Goal: Transaction & Acquisition: Purchase product/service

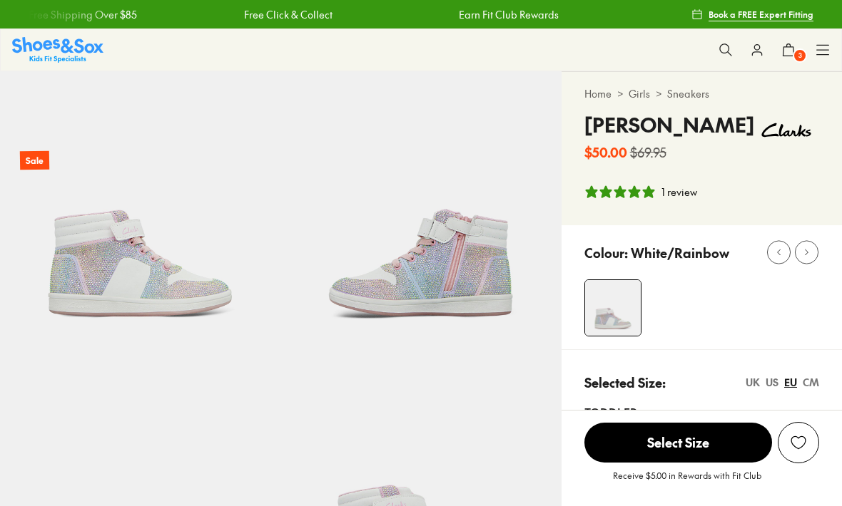
select select "*"
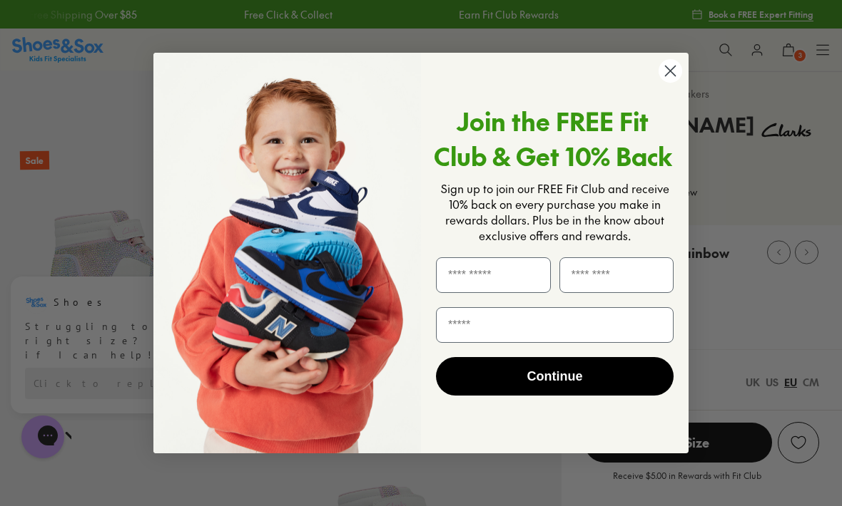
click at [676, 66] on circle "Close dialog" at bounding box center [670, 71] width 24 height 24
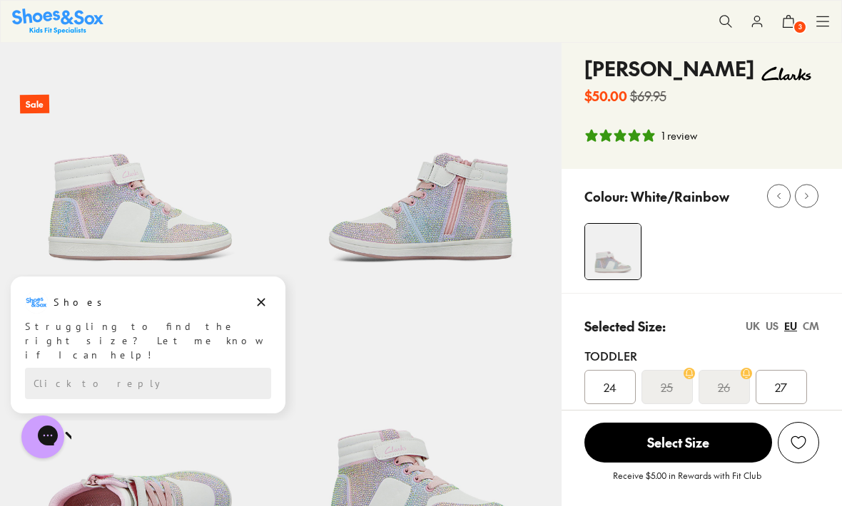
scroll to position [57, 0]
click at [626, 401] on div "24" at bounding box center [609, 387] width 51 height 34
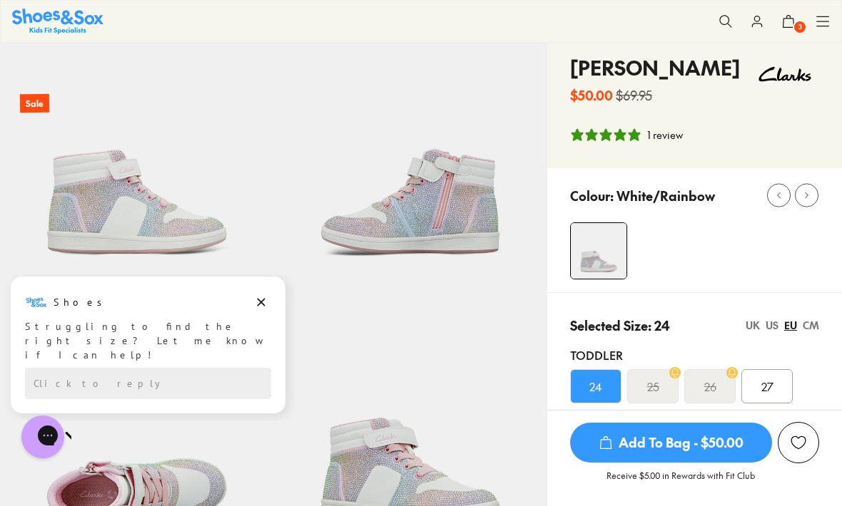
click at [678, 463] on span "Add To Bag - $50.00" at bounding box center [671, 443] width 202 height 40
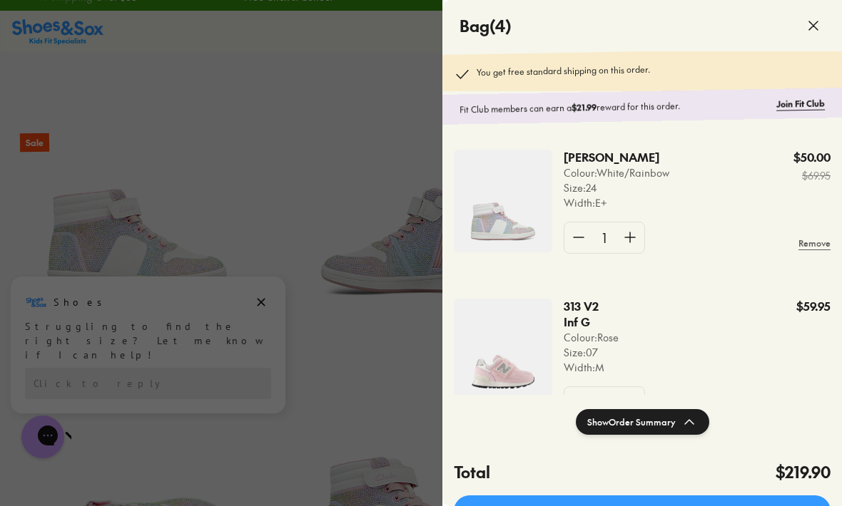
scroll to position [-1, 0]
click at [222, 190] on div at bounding box center [421, 253] width 842 height 506
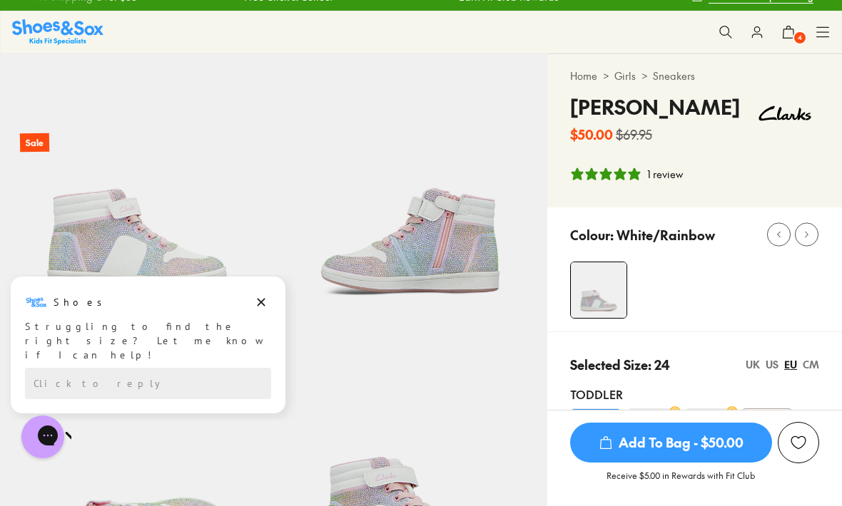
scroll to position [0, 0]
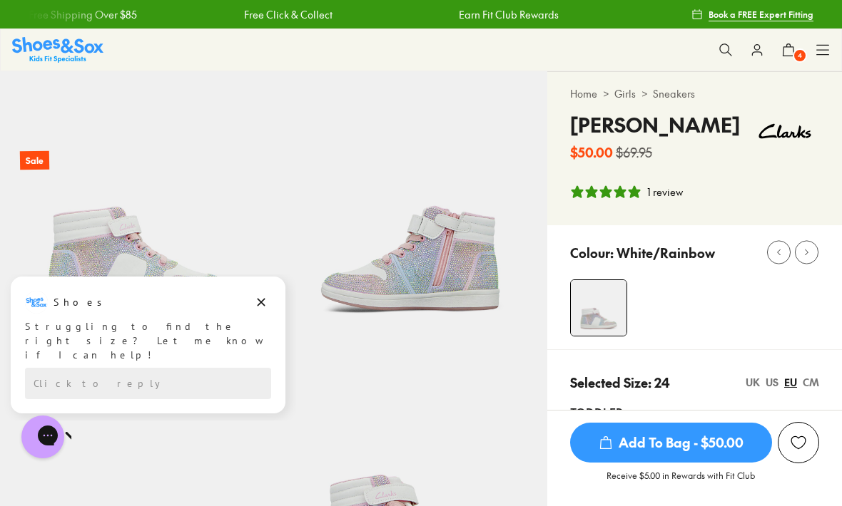
click at [732, 49] on icon at bounding box center [725, 50] width 14 height 14
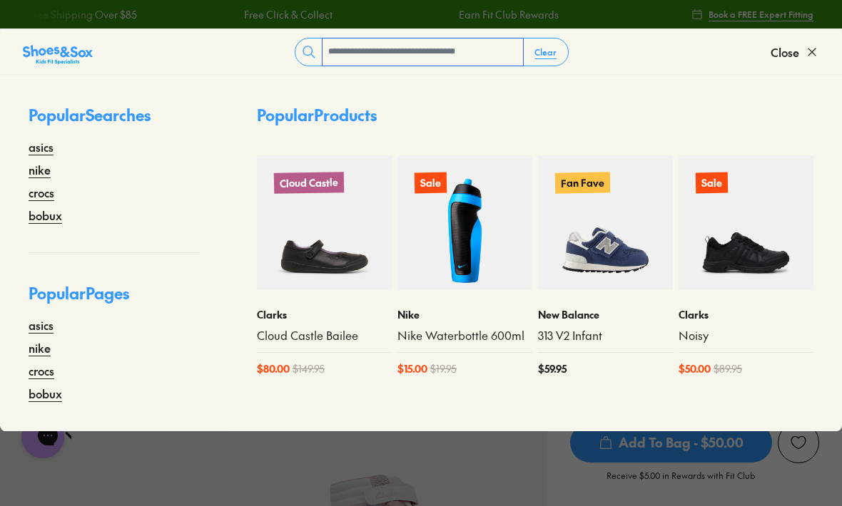
click at [353, 50] on input "text" at bounding box center [422, 52] width 200 height 27
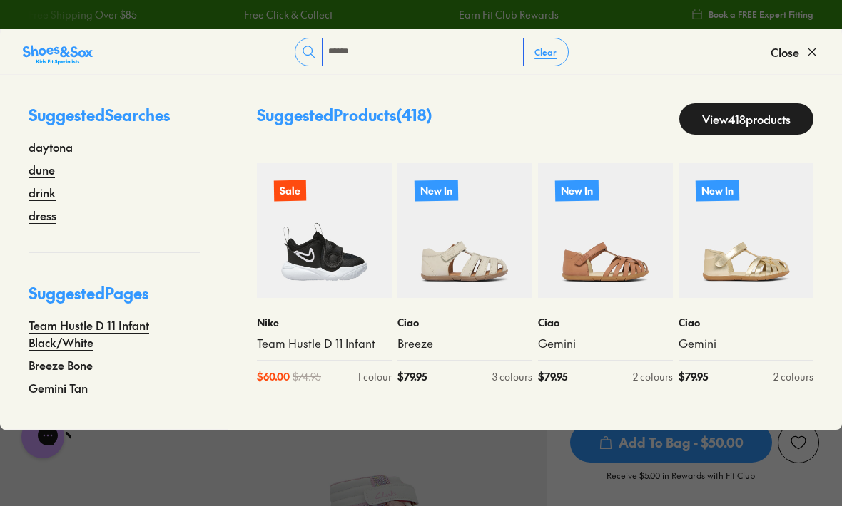
type input "******"
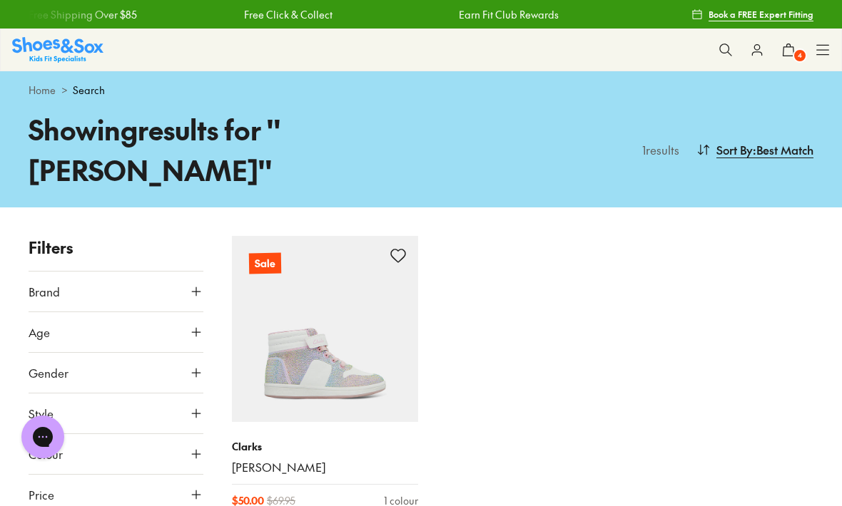
click at [718, 51] on icon at bounding box center [725, 50] width 14 height 14
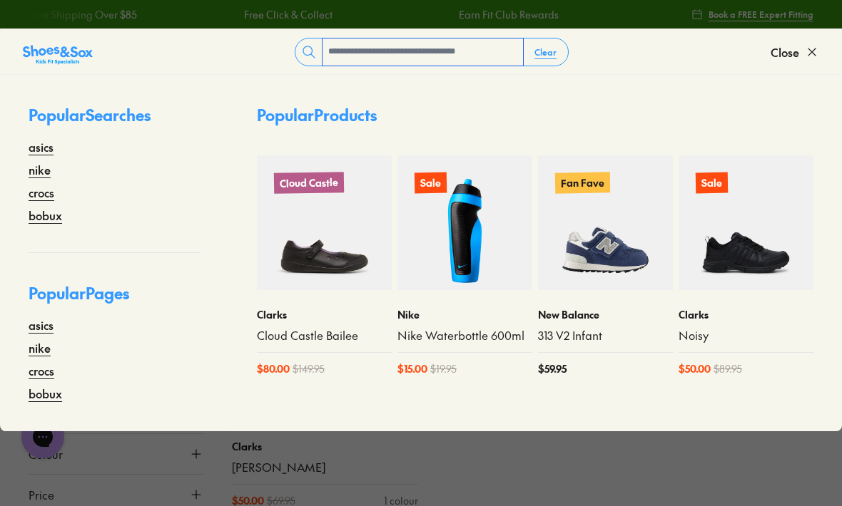
click at [357, 60] on input "text" at bounding box center [422, 52] width 200 height 27
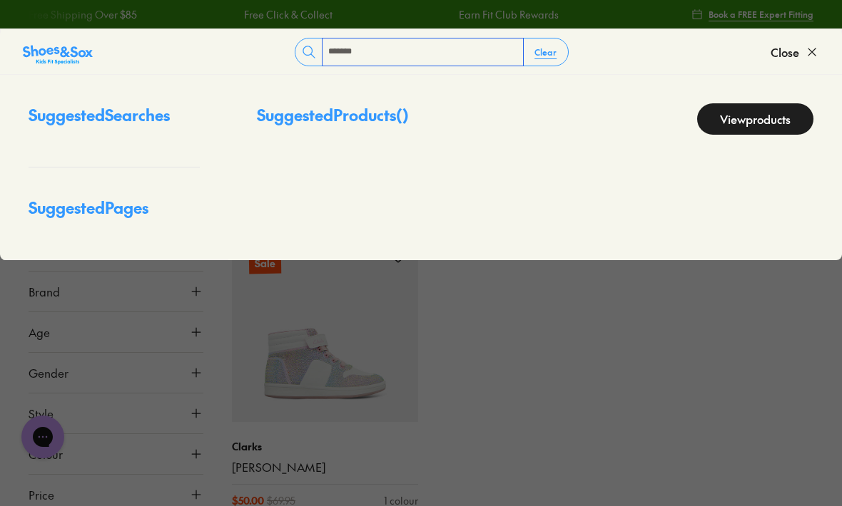
type input "*******"
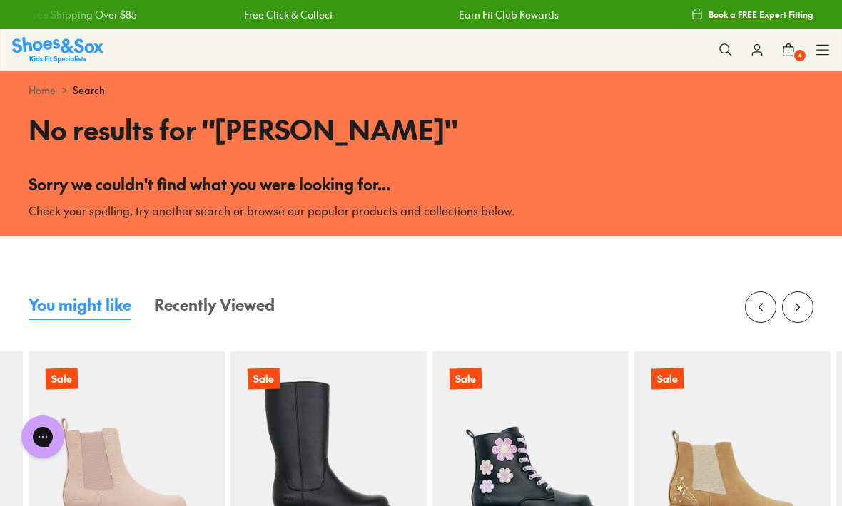
click at [783, 3] on link "Book a FREE Expert Fitting" at bounding box center [752, 14] width 122 height 26
